Goal: Task Accomplishment & Management: Manage account settings

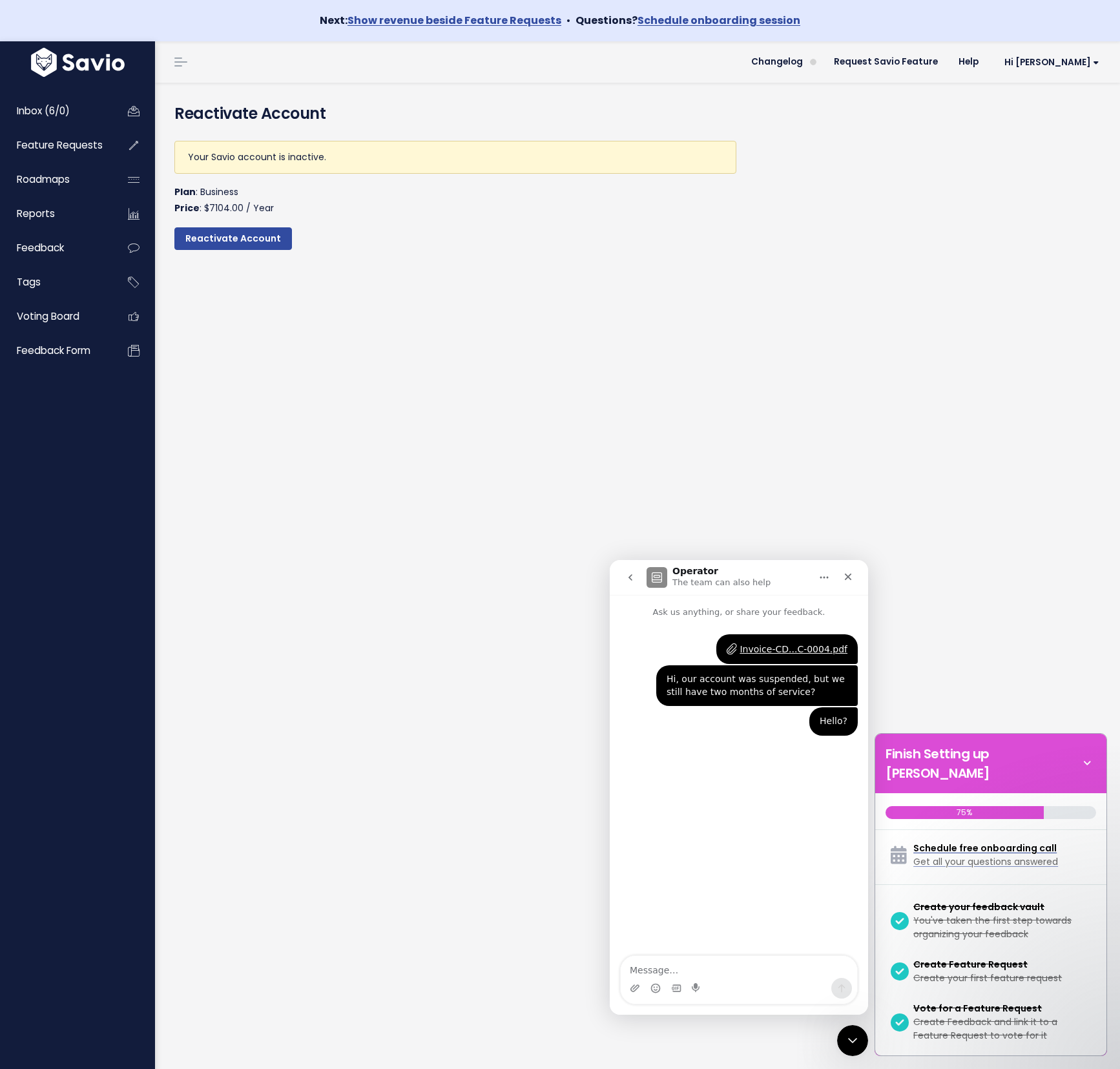
scroll to position [345, 0]
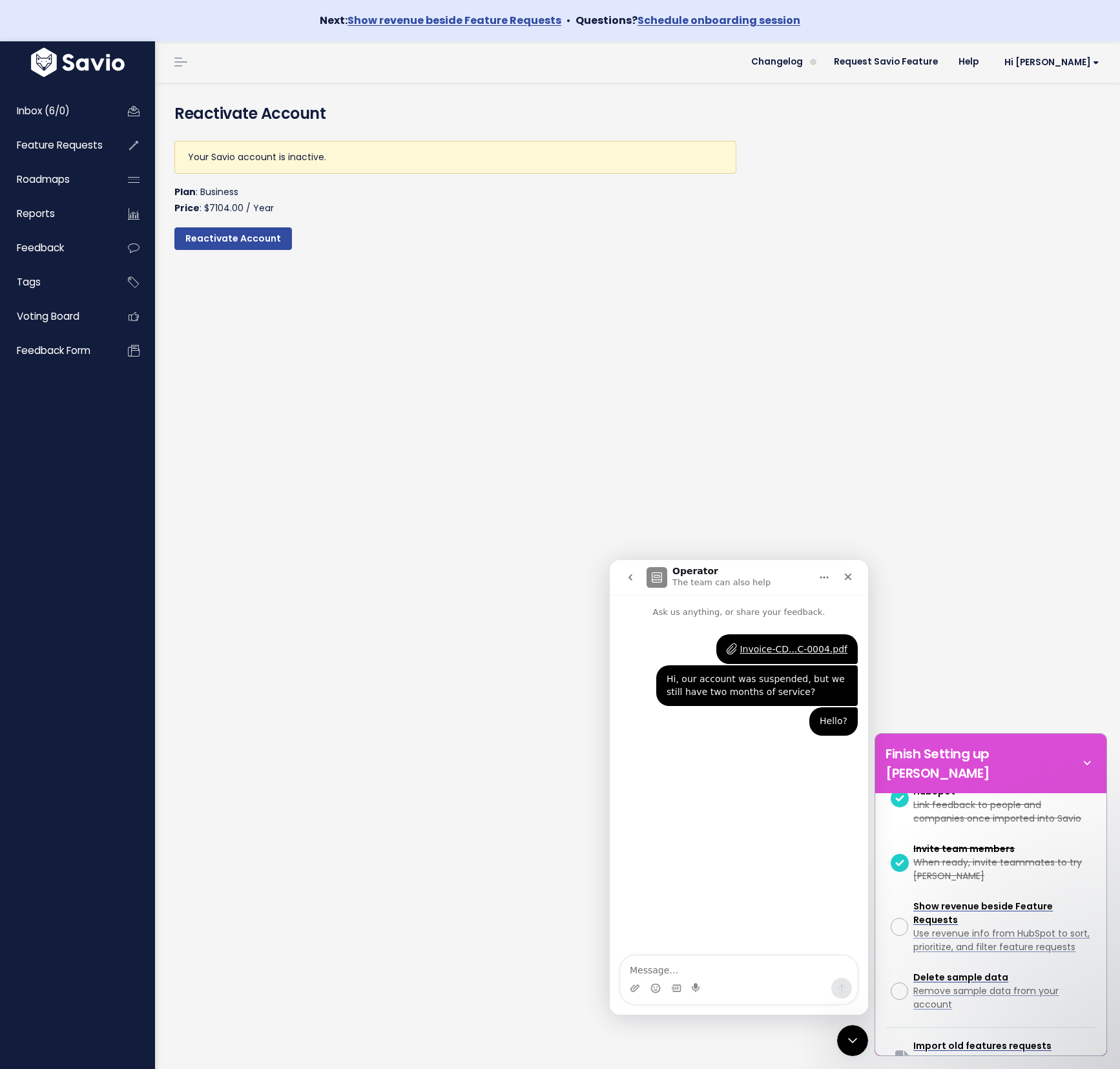
click at [762, 929] on div "Invoice-CD...C-0004.pdf [PERSON_NAME] • 3h ago Hi, our account was suspended, b…" at bounding box center [738, 788] width 259 height 338
click at [458, 545] on div "Reactivate Account Your Savio account is inactive. Plan : Business Price : $710…" at bounding box center [637, 596] width 965 height 1028
click at [689, 684] on div "Hi, our account was suspended, but we still have two months of service?" at bounding box center [757, 685] width 181 height 25
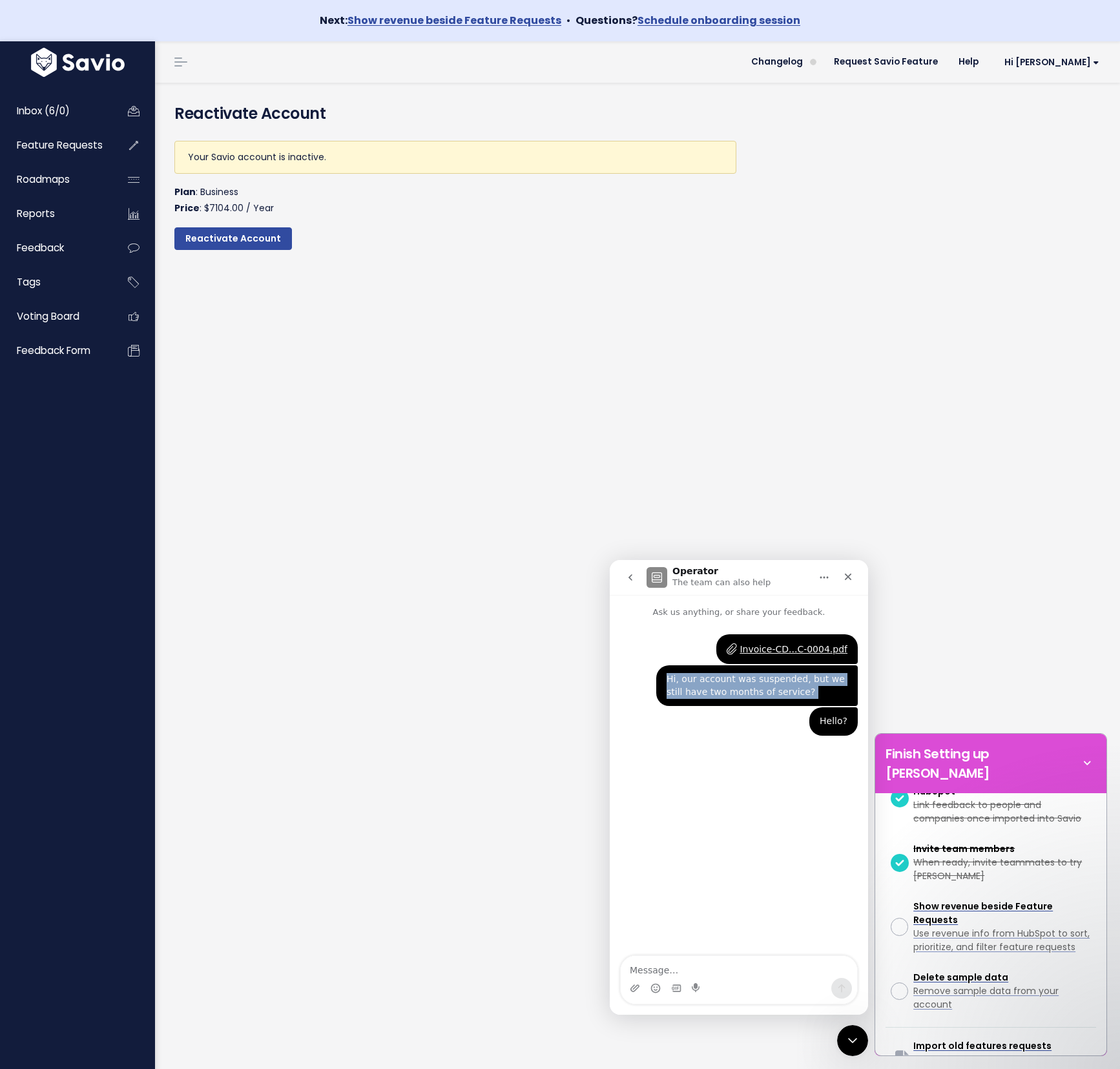
copy div "Hi, our account was suspended, but we still have two months of service?"
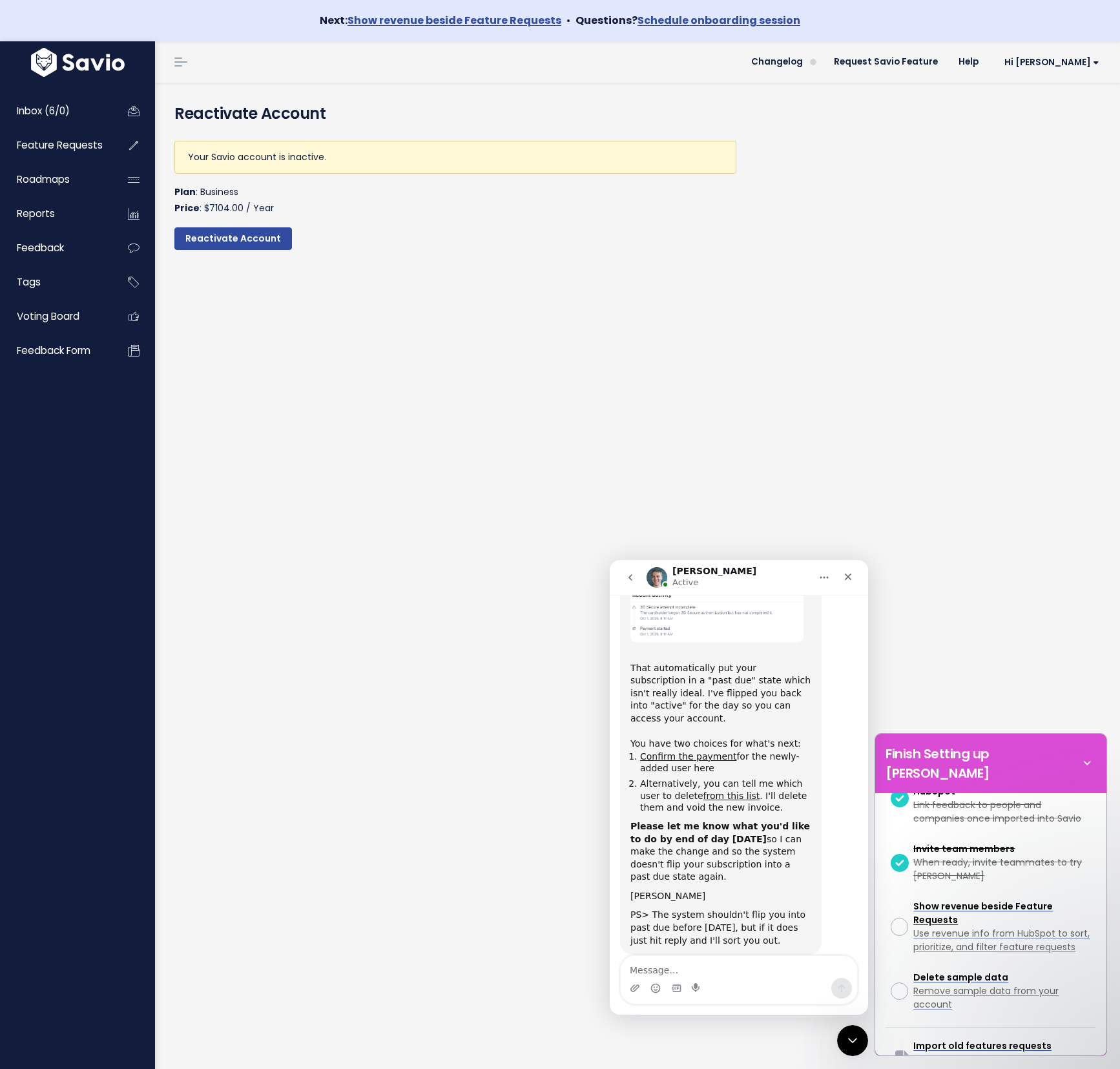
scroll to position [346, 0]
click at [702, 971] on textarea "Message…" at bounding box center [739, 966] width 236 height 22
type textarea "Thank you. I'll check that out"
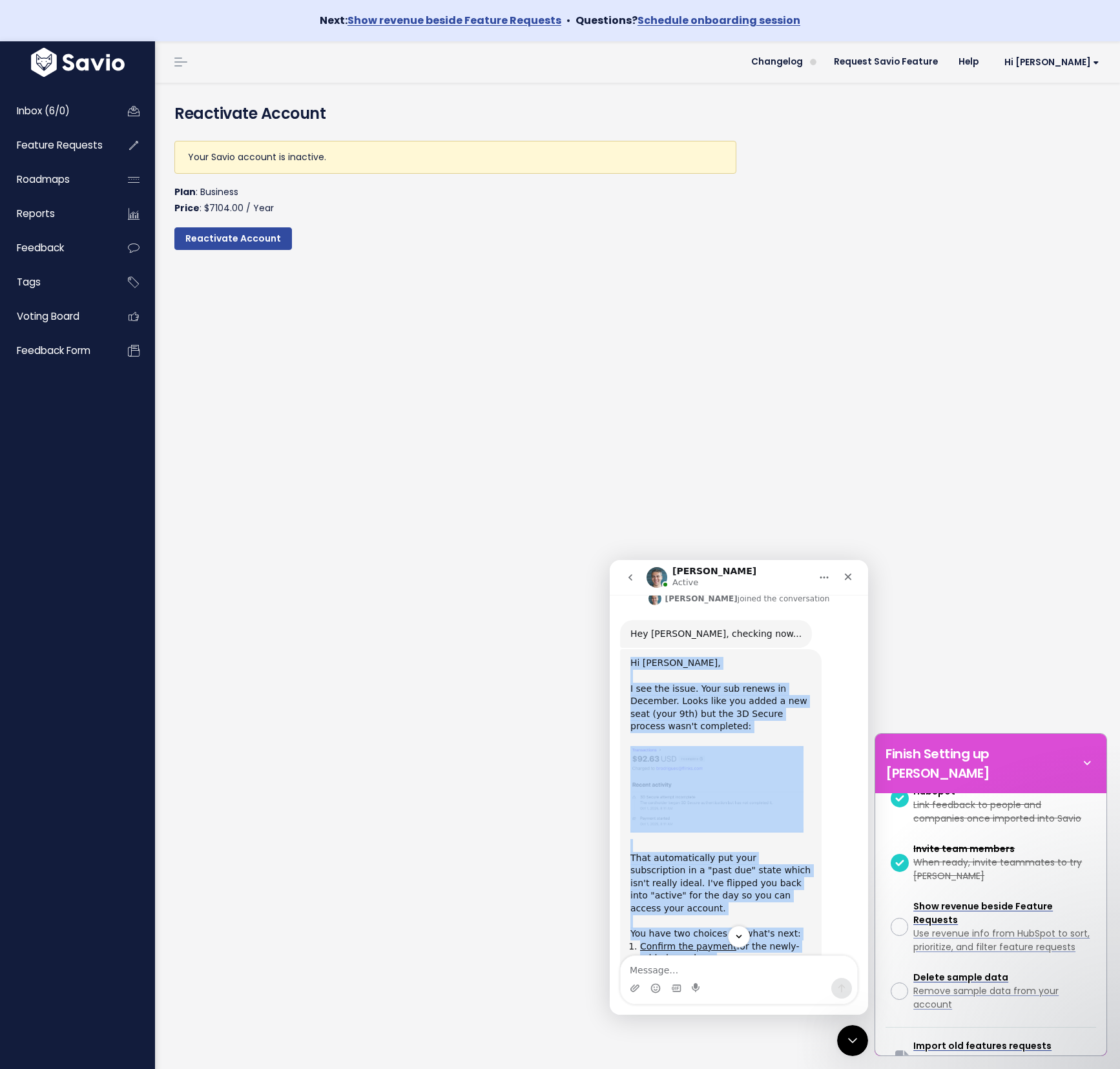
scroll to position [385, 0]
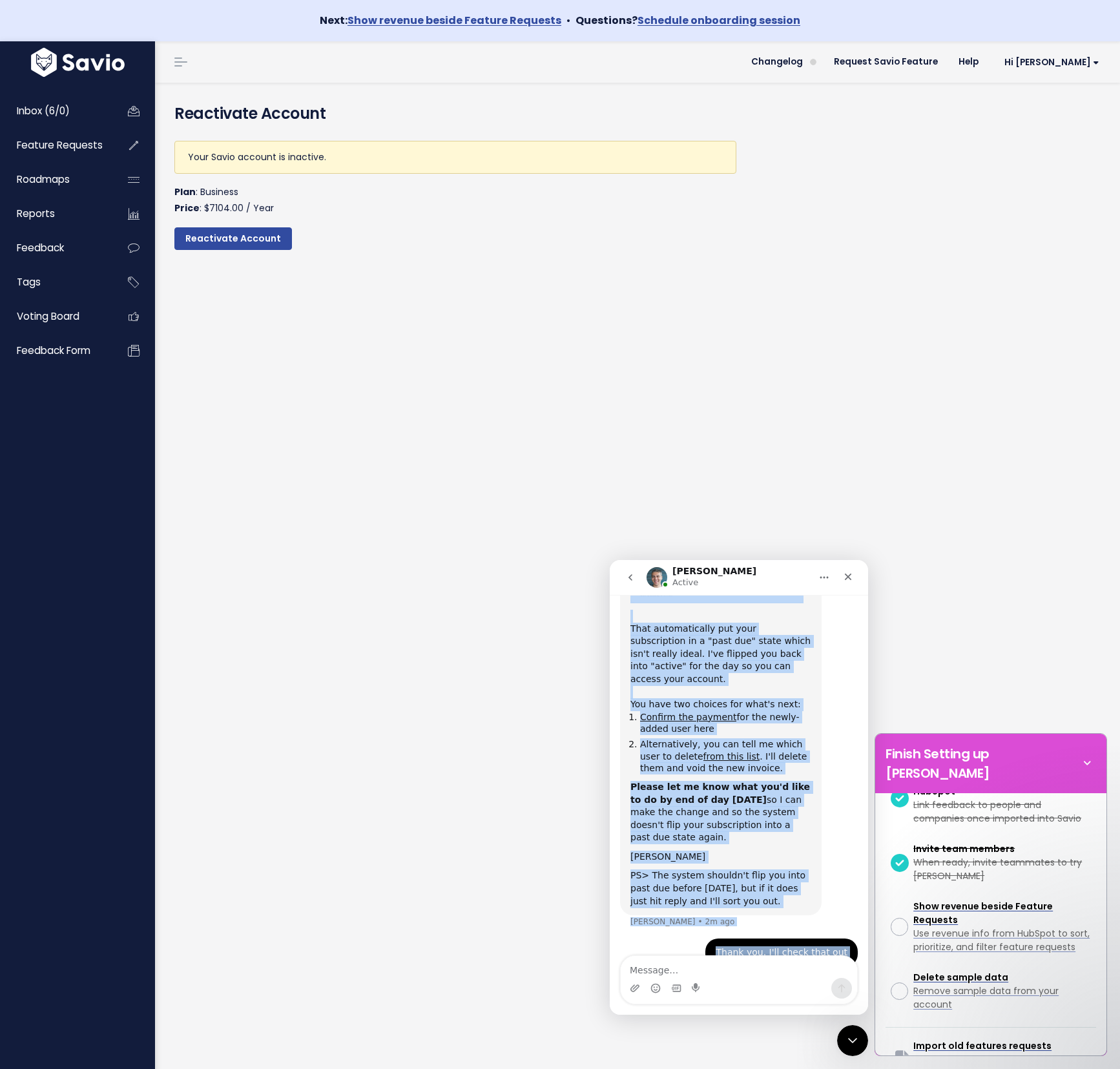
drag, startPoint x: 628, startPoint y: 819, endPoint x: 706, endPoint y: 1450, distance: 635.8
click at [742, 877] on div "Hi Braulio, I see the issue. Your sub renews in December. Looks like you added …" at bounding box center [720, 667] width 201 height 496
copy div "Hi Braulio, I see the issue. Your sub renews in December. Looks like you added …"
click at [682, 712] on link "Confirm the payment" at bounding box center [688, 717] width 97 height 11
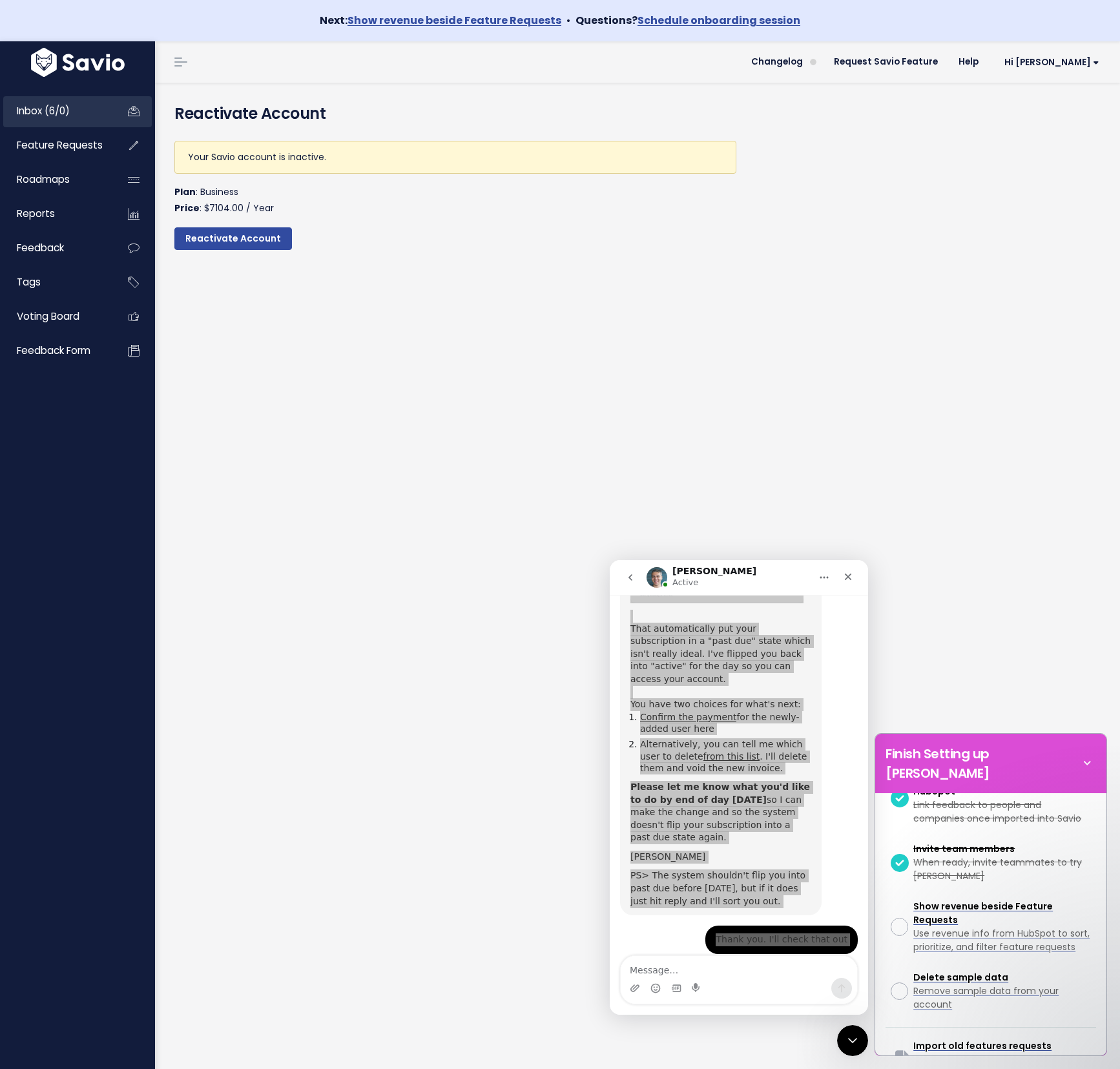
click at [52, 109] on span "Inbox (6/0)" at bounding box center [43, 110] width 53 height 13
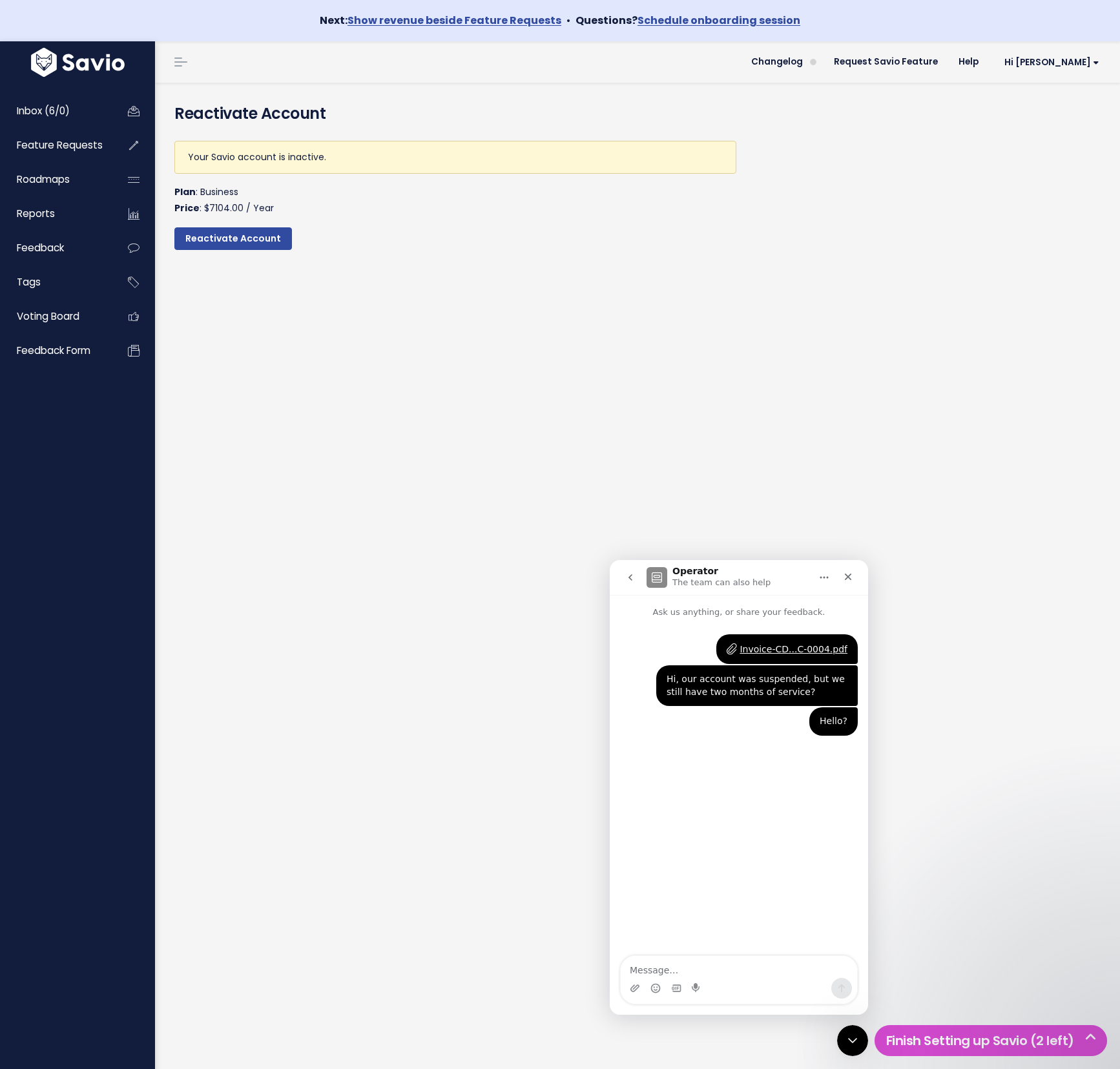
click at [740, 857] on div "Invoice-CD...C-0004.pdf [PERSON_NAME] • 3h ago Hi, our account was suspended, b…" at bounding box center [738, 788] width 259 height 338
click at [709, 970] on textarea "Message…" at bounding box center [739, 966] width 236 height 22
click at [700, 581] on p "The team can also help" at bounding box center [721, 582] width 98 height 13
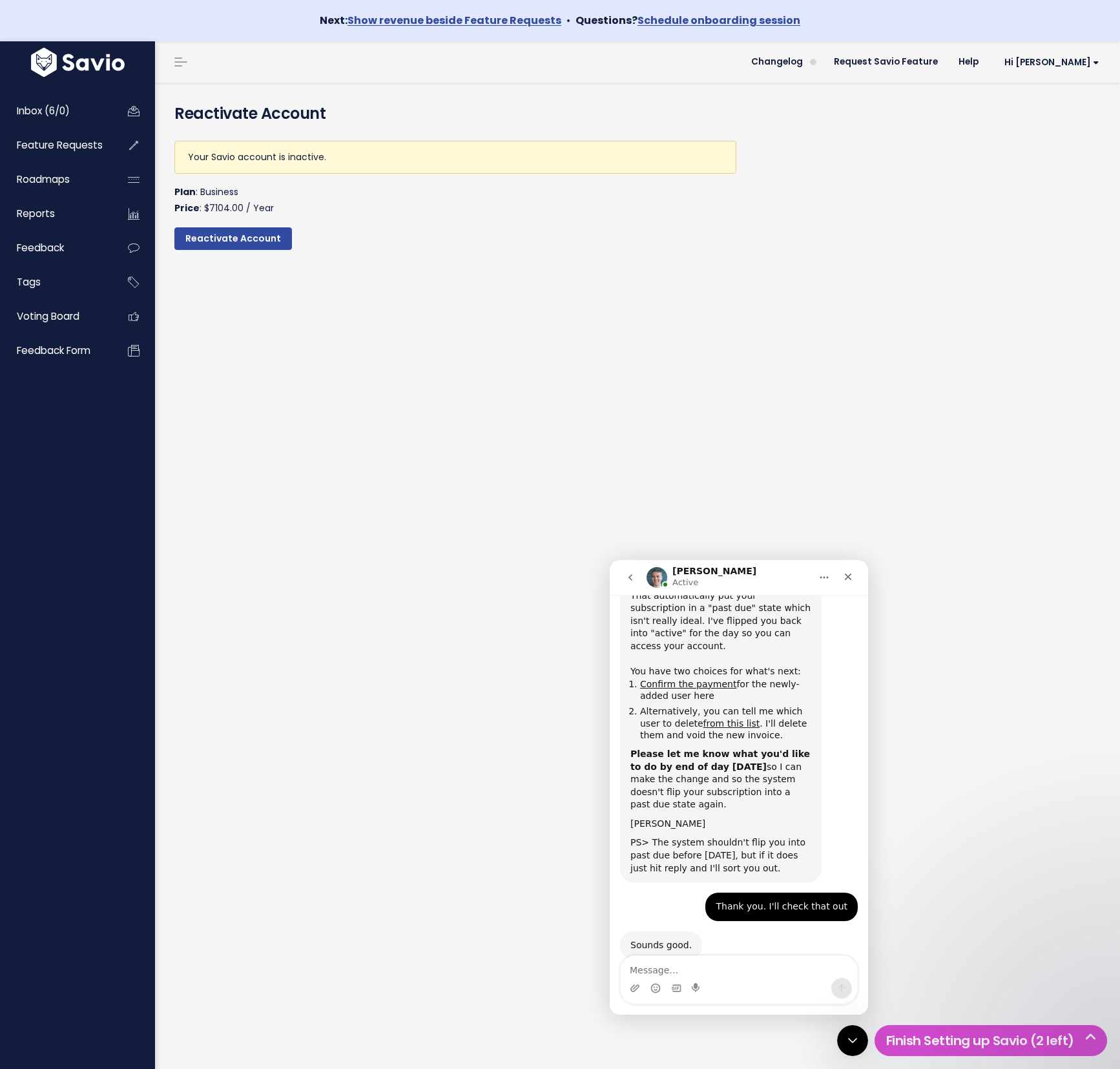
scroll to position [423, 0]
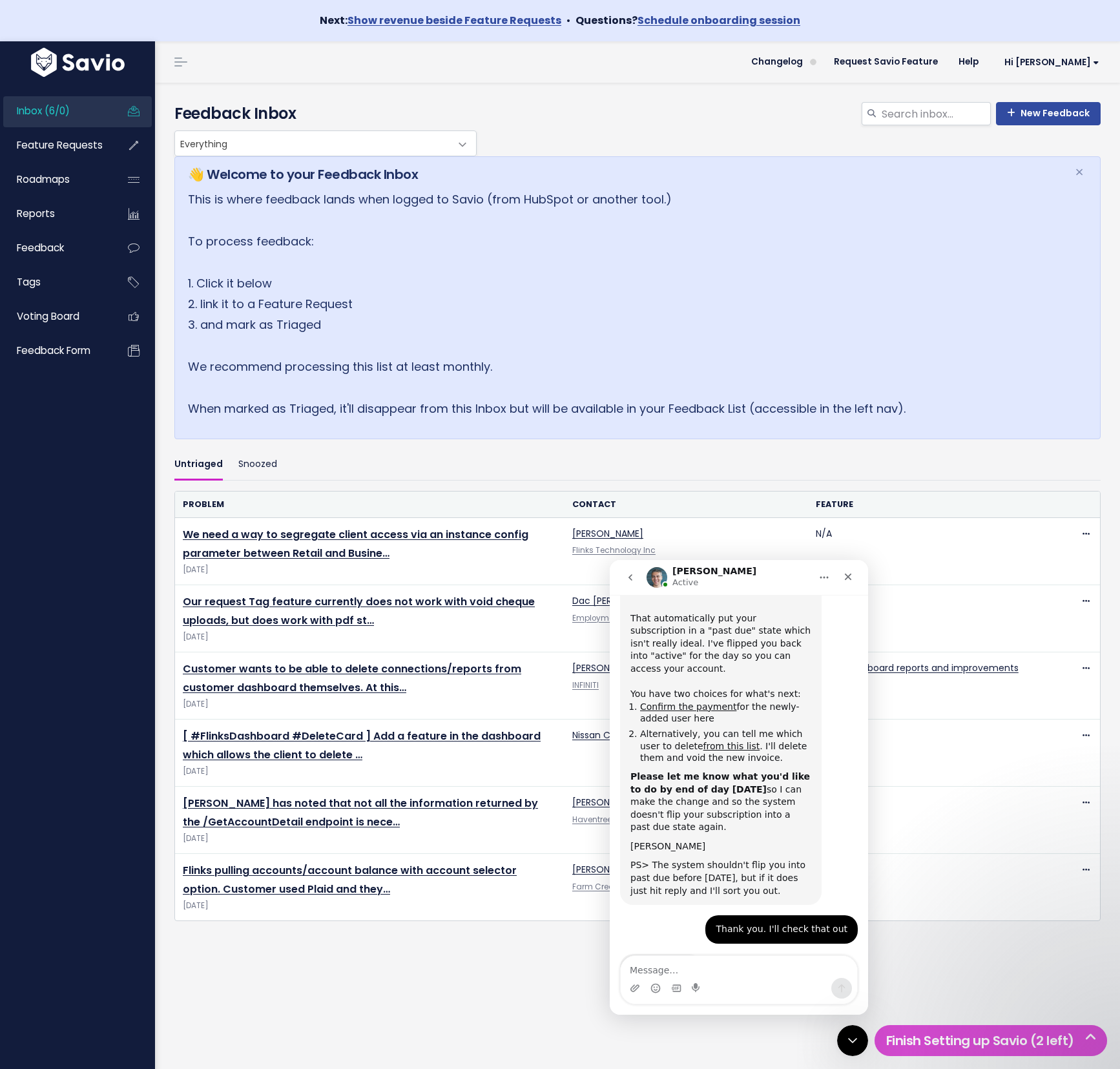
scroll to position [423, 0]
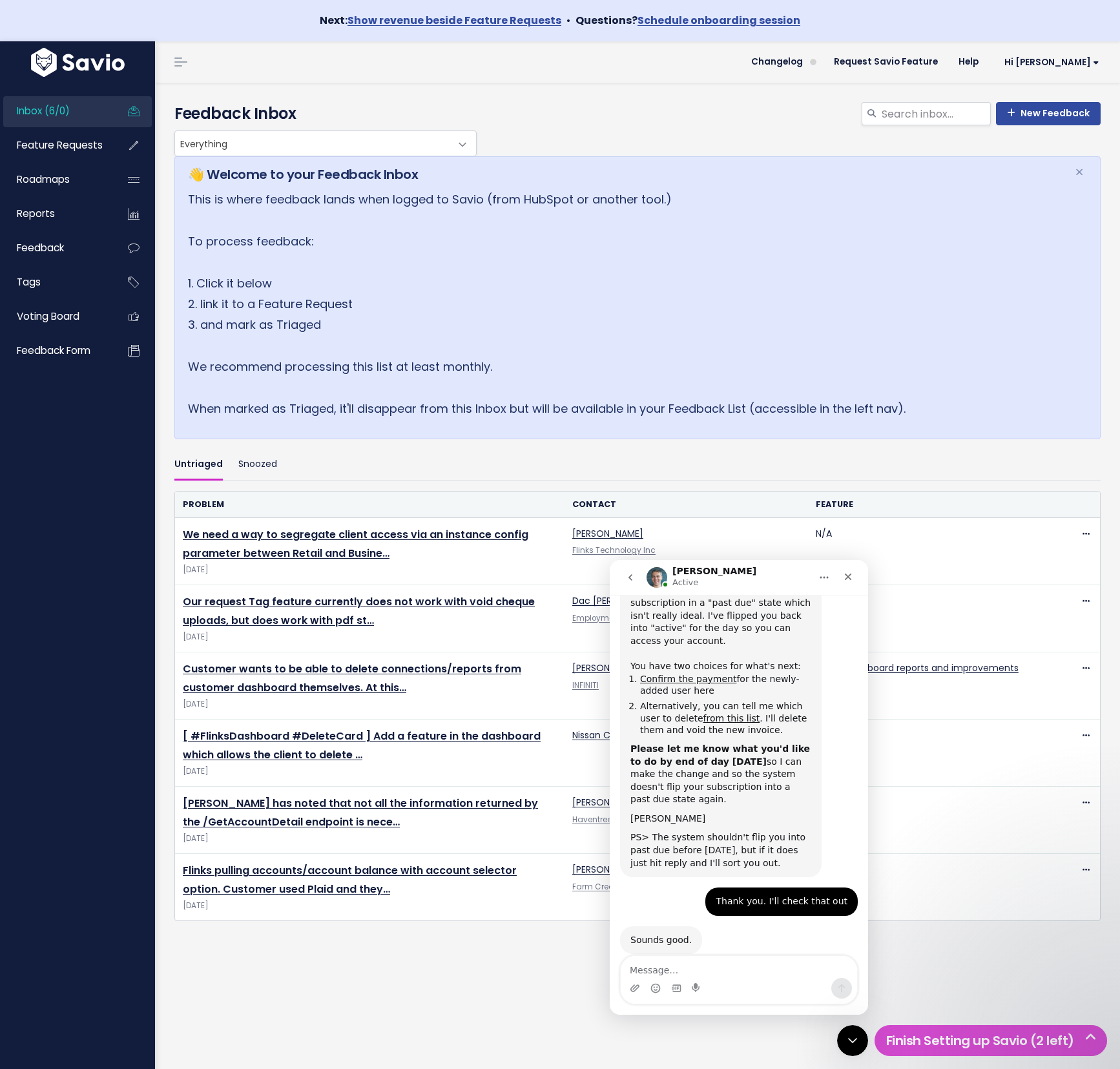
click at [673, 967] on textarea "Message…" at bounding box center [739, 966] width 236 height 22
type textarea "Should be good now. Appreciate your help [PERSON_NAME]"
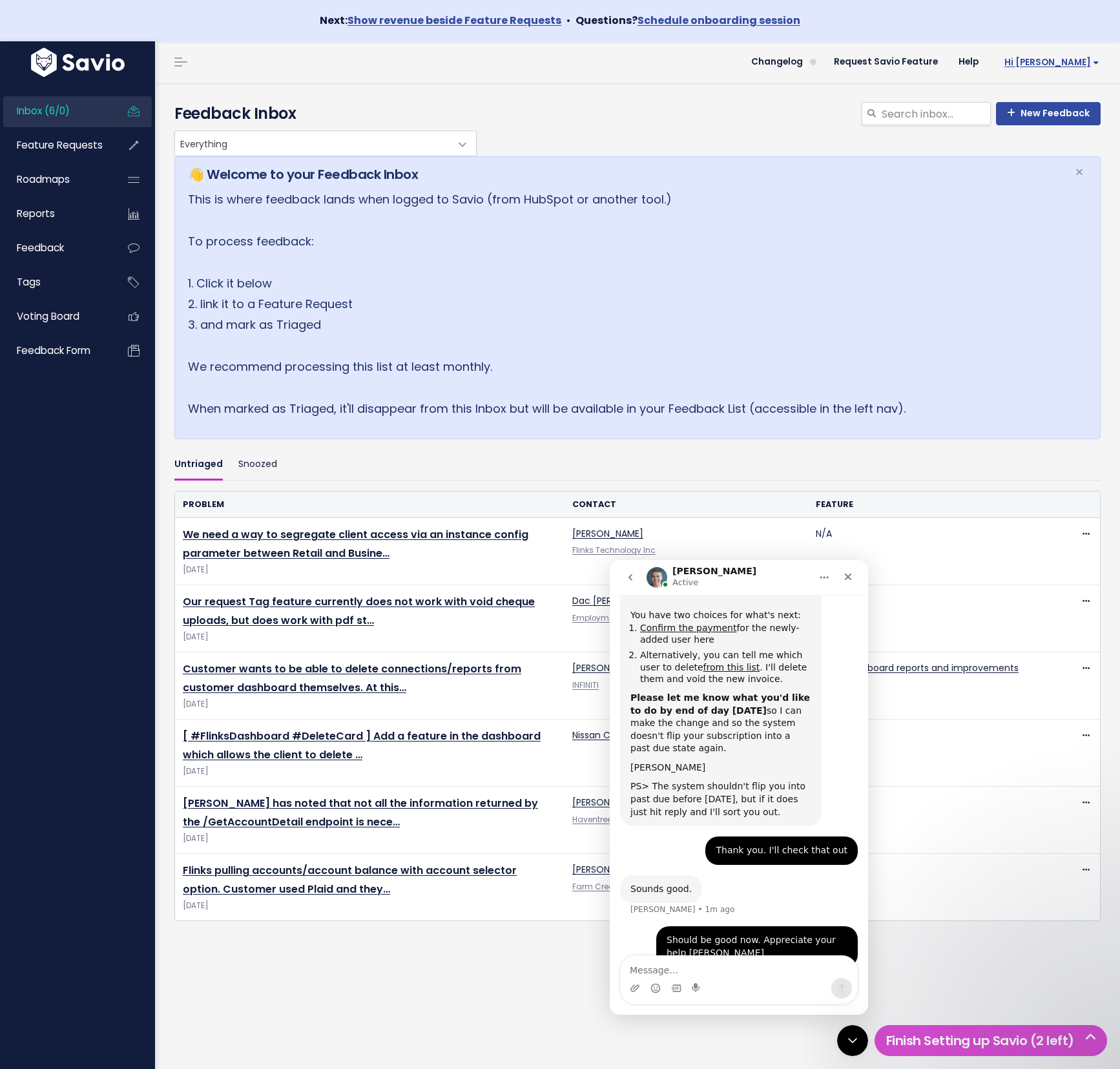
click at [1056, 62] on span "Hi [PERSON_NAME]" at bounding box center [1052, 62] width 95 height 10
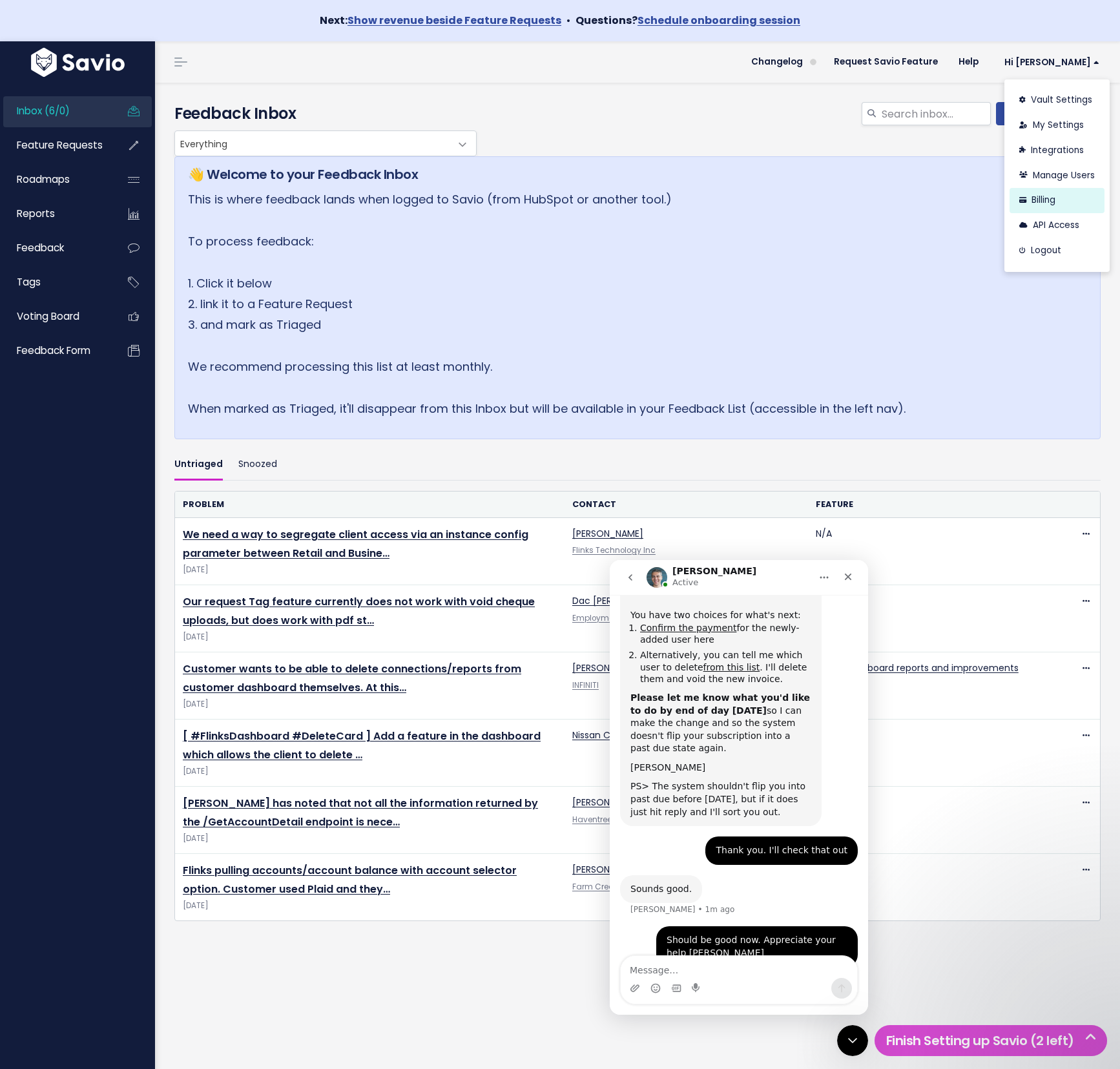
click at [1037, 195] on link "Billing" at bounding box center [1056, 200] width 95 height 25
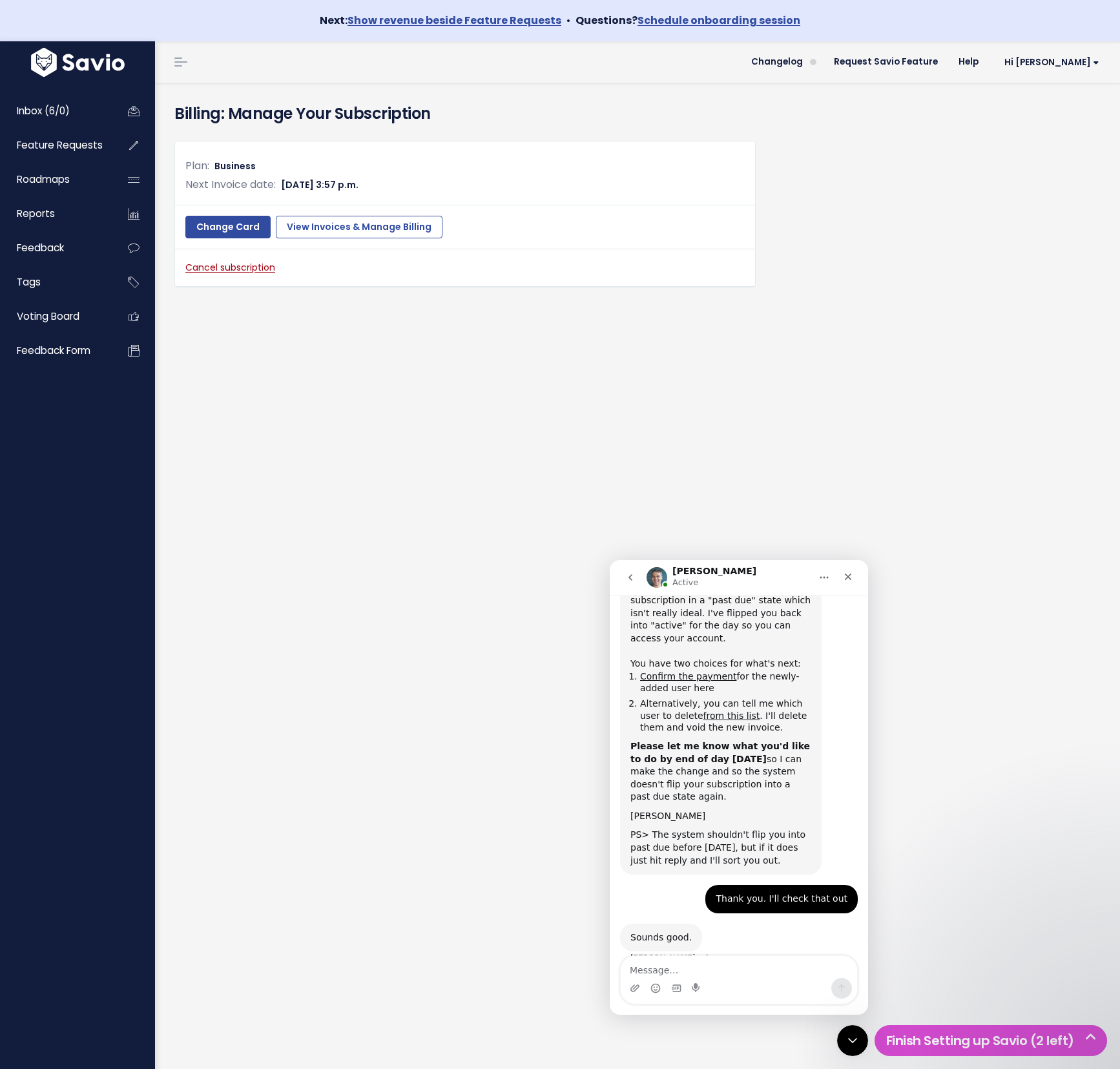
scroll to position [474, 0]
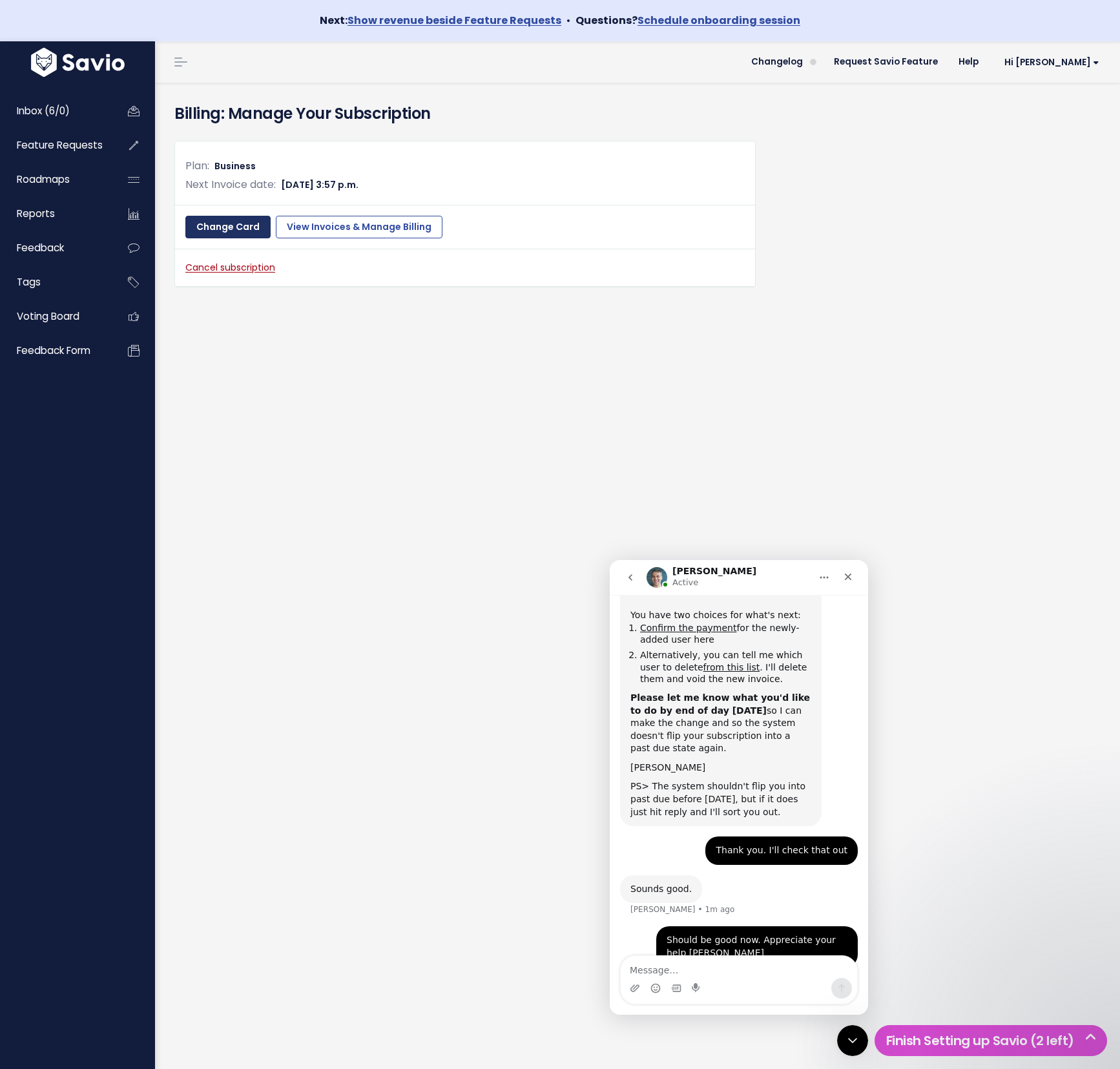
click at [231, 232] on link "Change Card" at bounding box center [227, 227] width 85 height 23
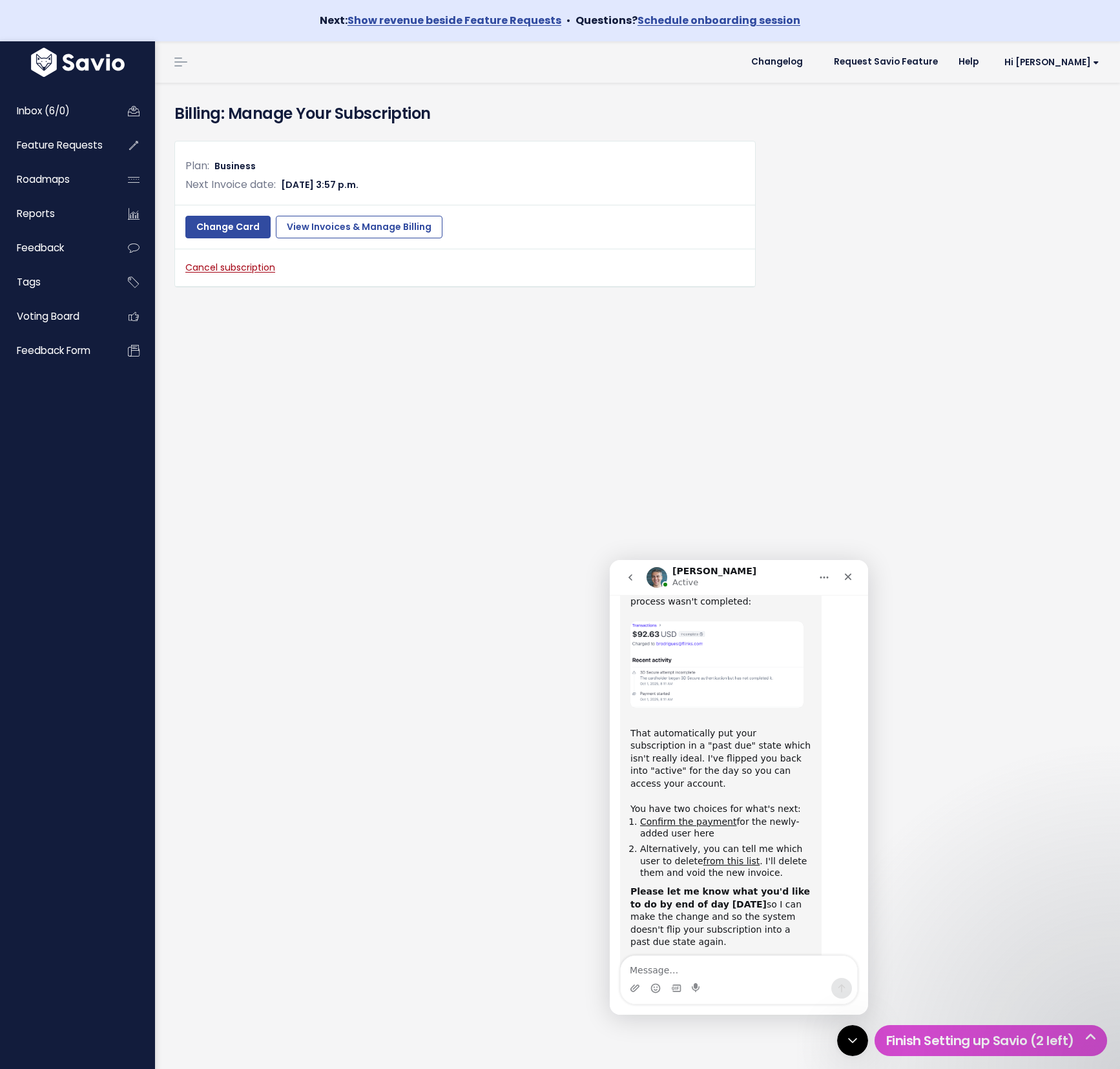
scroll to position [474, 0]
